Goal: Information Seeking & Learning: Learn about a topic

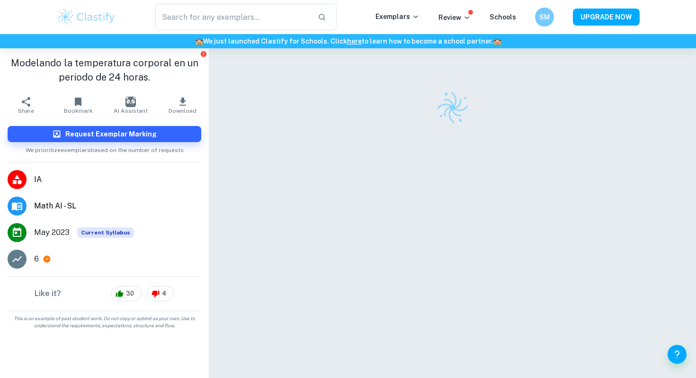
click at [107, 14] on img at bounding box center [86, 17] width 60 height 19
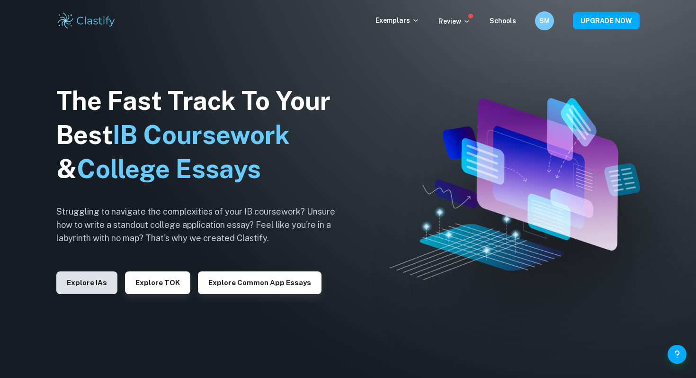
click at [98, 282] on button "Explore IAs" at bounding box center [86, 282] width 61 height 23
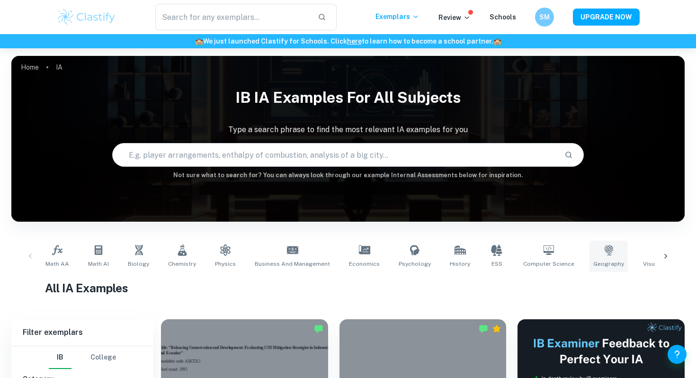
click at [590, 257] on link "Geography" at bounding box center [609, 256] width 38 height 31
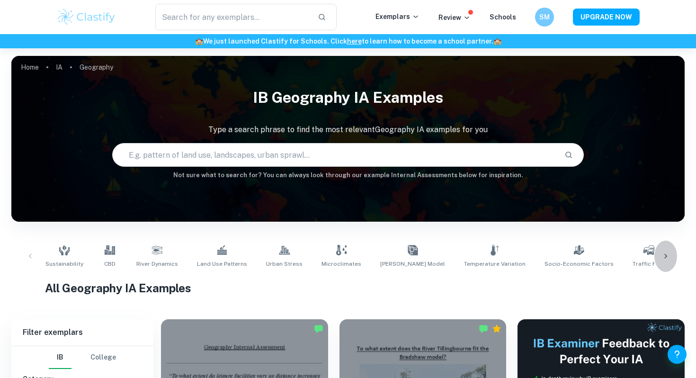
click at [667, 254] on icon at bounding box center [665, 256] width 9 height 9
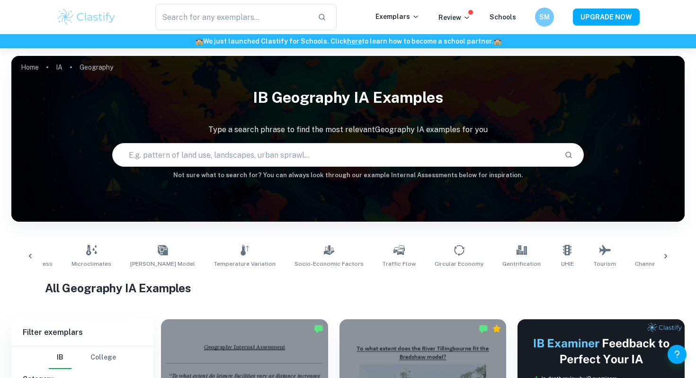
scroll to position [0, 485]
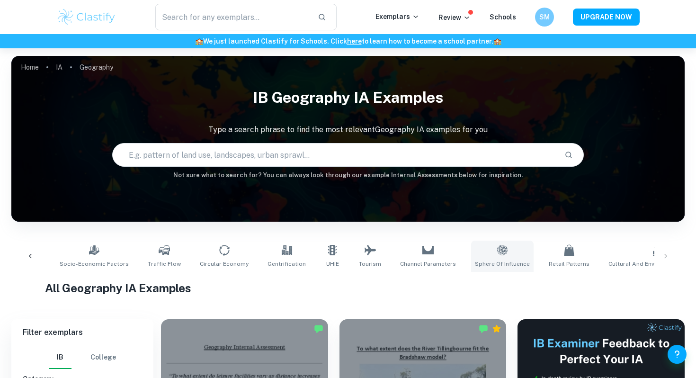
click at [471, 257] on link "Sphere of Influence" at bounding box center [502, 256] width 63 height 31
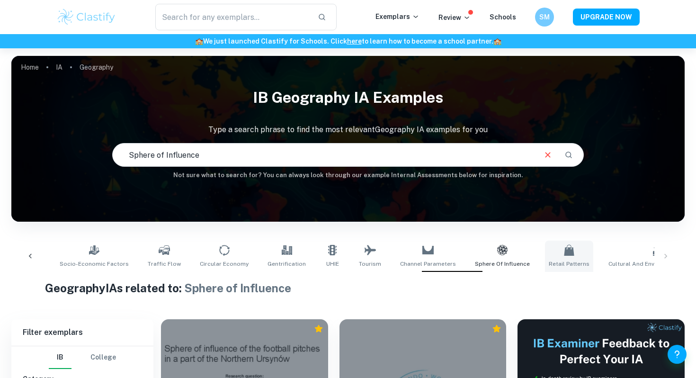
click at [549, 261] on span "Retail Patterns" at bounding box center [569, 264] width 41 height 9
type input "Retail Patterns"
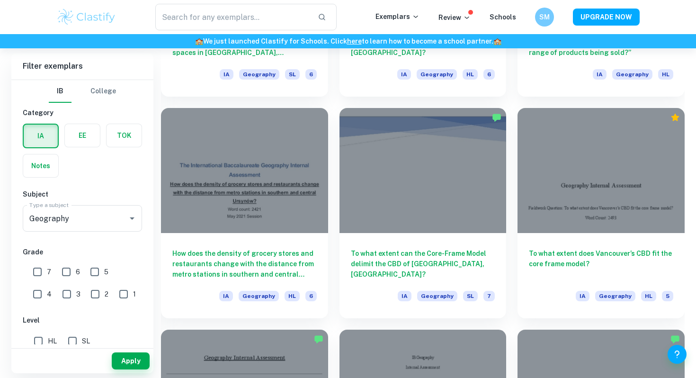
scroll to position [1077, 0]
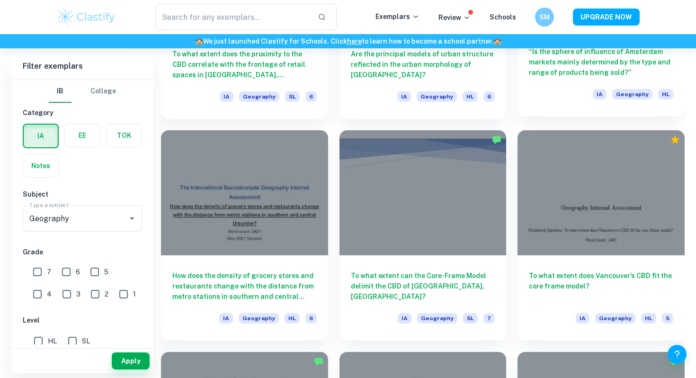
click at [591, 72] on h6 "“Is the sphere of influence of Amsterdam markets mainly determined by the type …" at bounding box center [601, 61] width 144 height 31
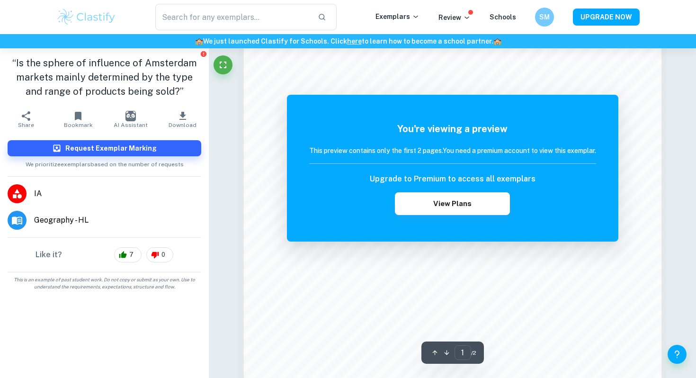
scroll to position [702, 0]
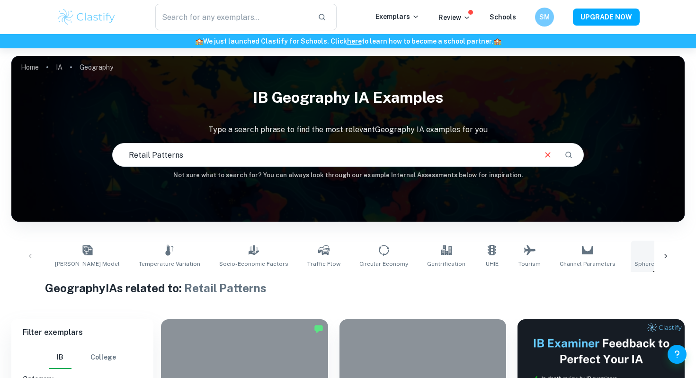
click at [635, 260] on span "Sphere of Influence" at bounding box center [662, 264] width 55 height 9
type input "Sphere of Influence"
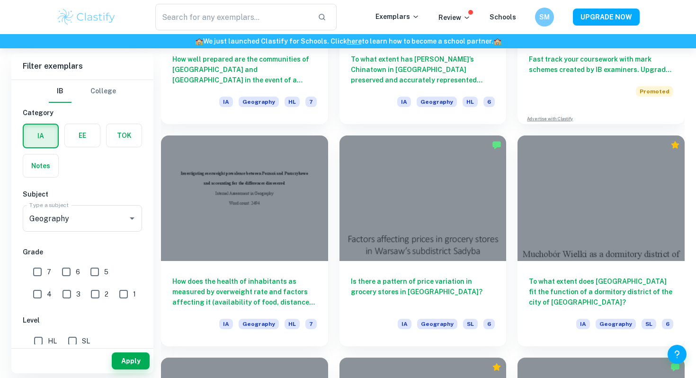
scroll to position [6619, 0]
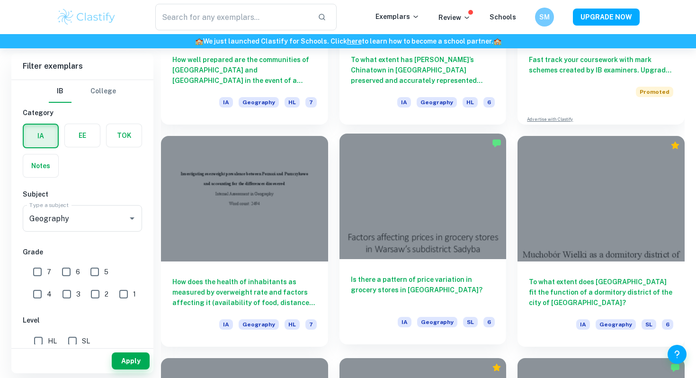
click at [451, 279] on h6 "Is there a pattern of price variation in grocery stores in [GEOGRAPHIC_DATA]?" at bounding box center [423, 289] width 144 height 31
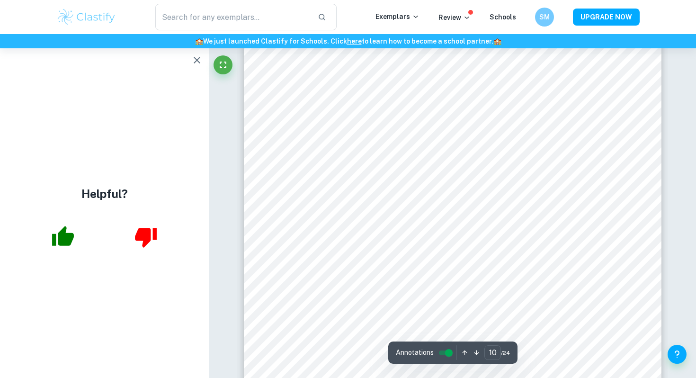
scroll to position [5672, 0]
type input "17"
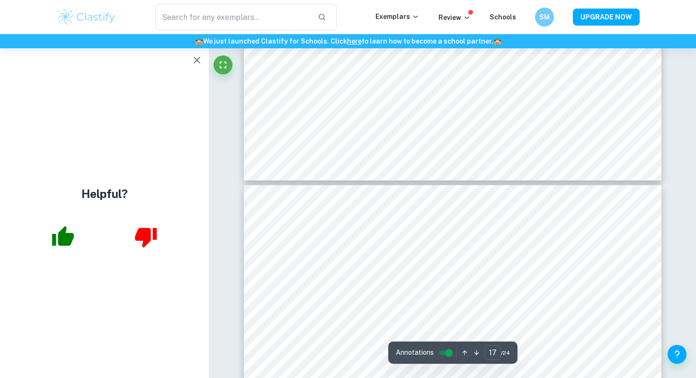
scroll to position [9719, 0]
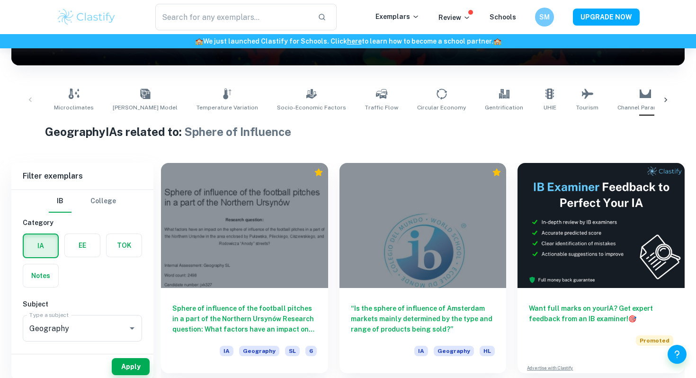
scroll to position [165, 0]
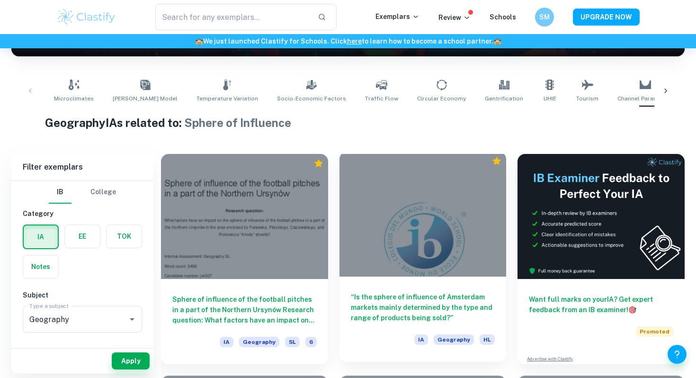
click at [360, 306] on h6 "“Is the sphere of influence of Amsterdam markets mainly determined by the type …" at bounding box center [423, 307] width 144 height 31
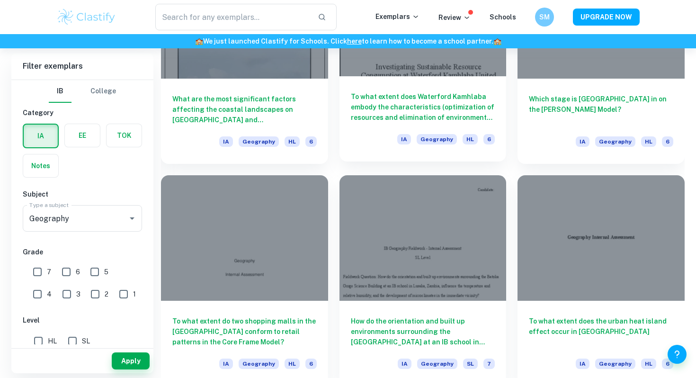
scroll to position [1255, 0]
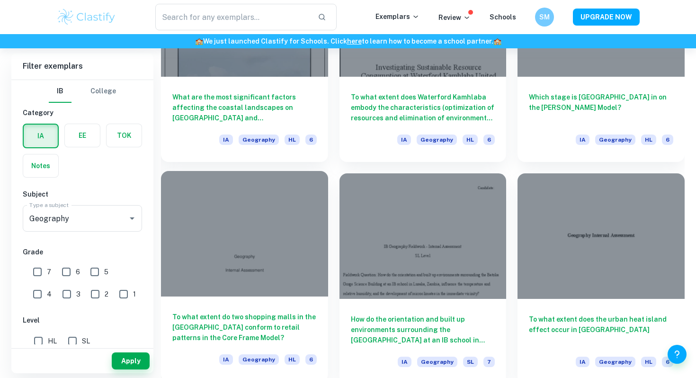
click at [304, 242] on div at bounding box center [244, 233] width 167 height 125
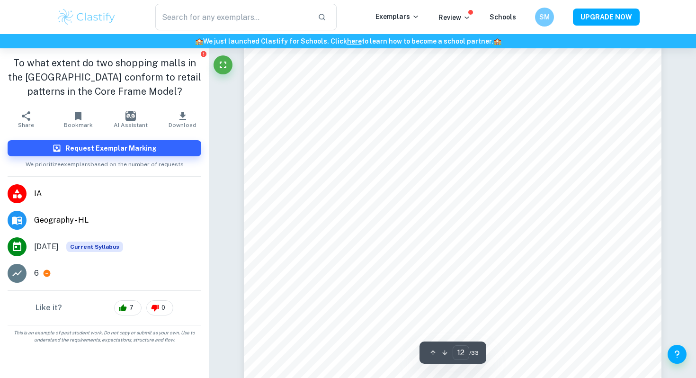
scroll to position [6844, 0]
type input "20"
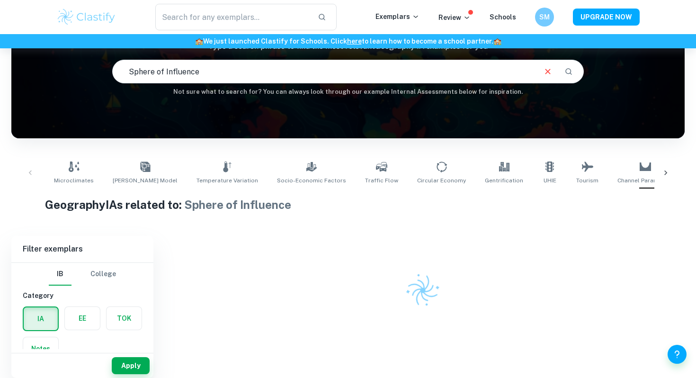
scroll to position [0, 268]
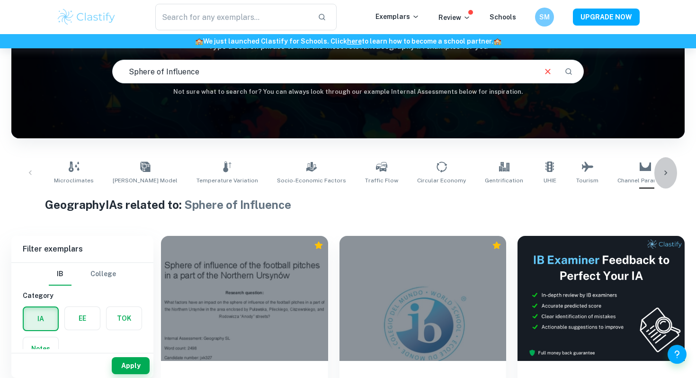
click at [664, 174] on icon at bounding box center [665, 172] width 9 height 9
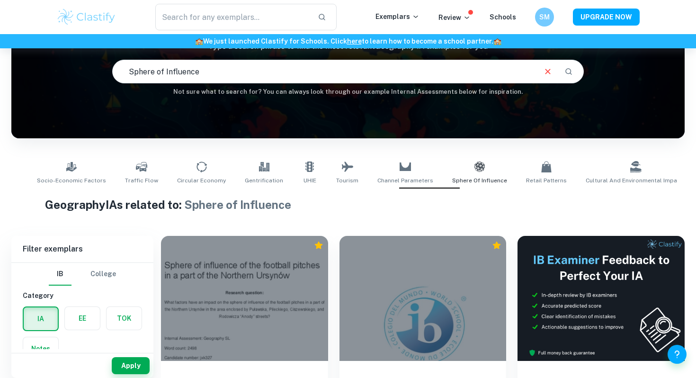
scroll to position [0, 440]
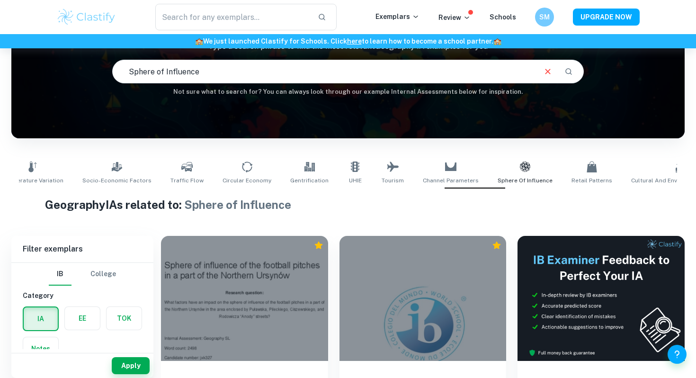
click at [664, 174] on link "Cultural and Environmental Impacts" at bounding box center [682, 172] width 108 height 31
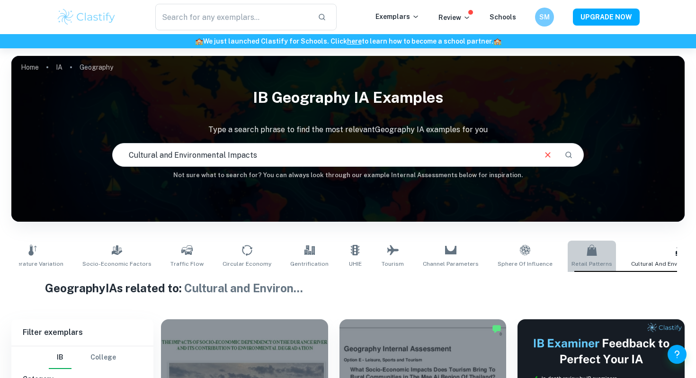
click at [572, 261] on span "Retail Patterns" at bounding box center [592, 264] width 41 height 9
type input "Retail Patterns"
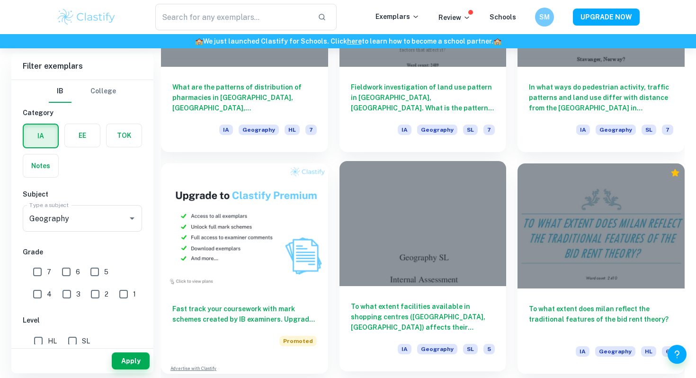
scroll to position [449, 0]
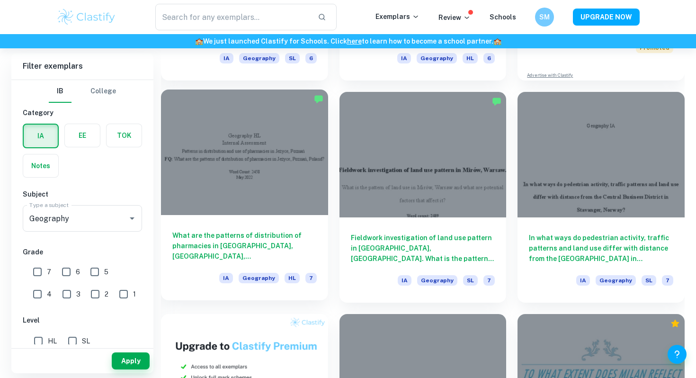
click at [279, 230] on h6 "What are the patterns of distribution of pharmacies in [GEOGRAPHIC_DATA], [GEOG…" at bounding box center [244, 245] width 144 height 31
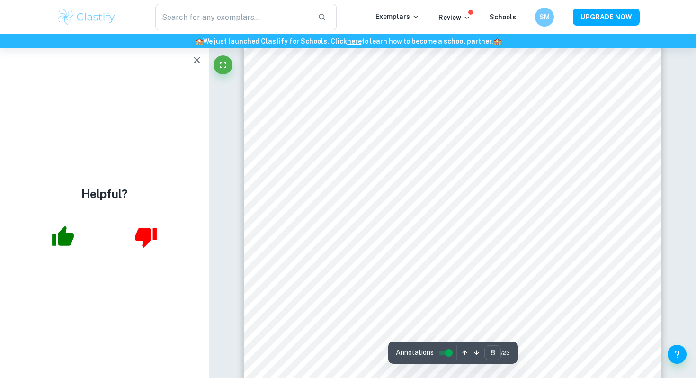
scroll to position [3988, 0]
type input "13"
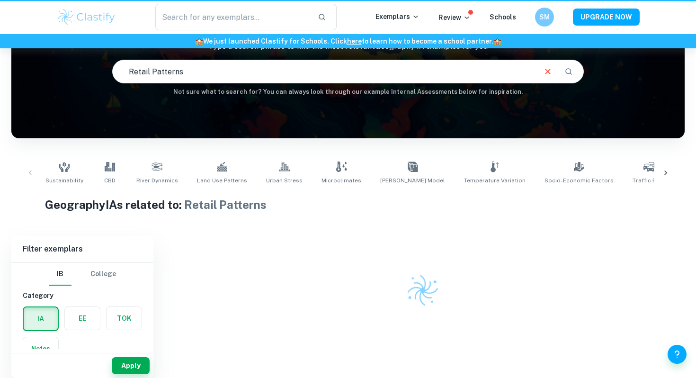
scroll to position [0, 325]
